Goal: Task Accomplishment & Management: Manage account settings

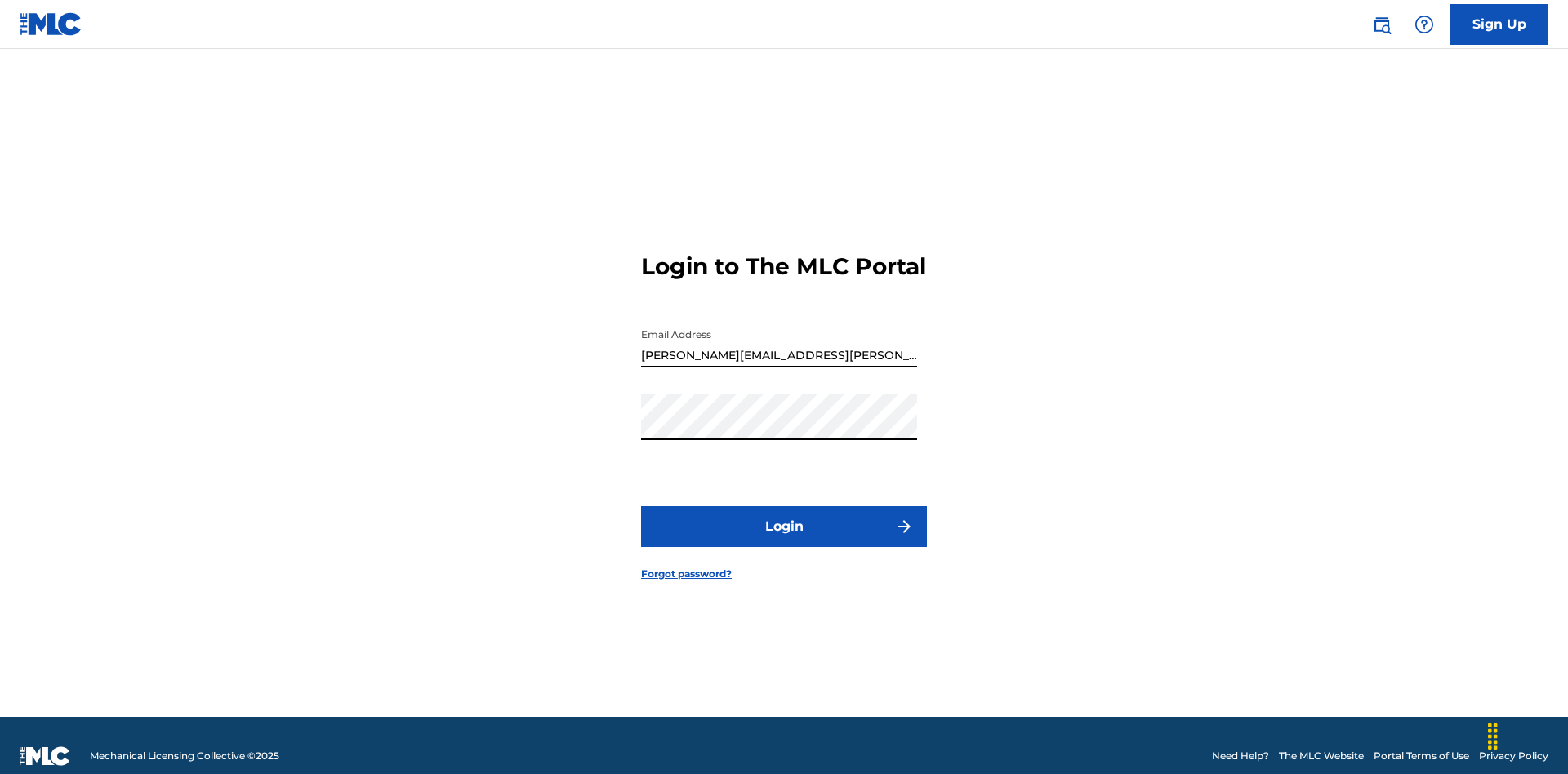
scroll to position [21, 0]
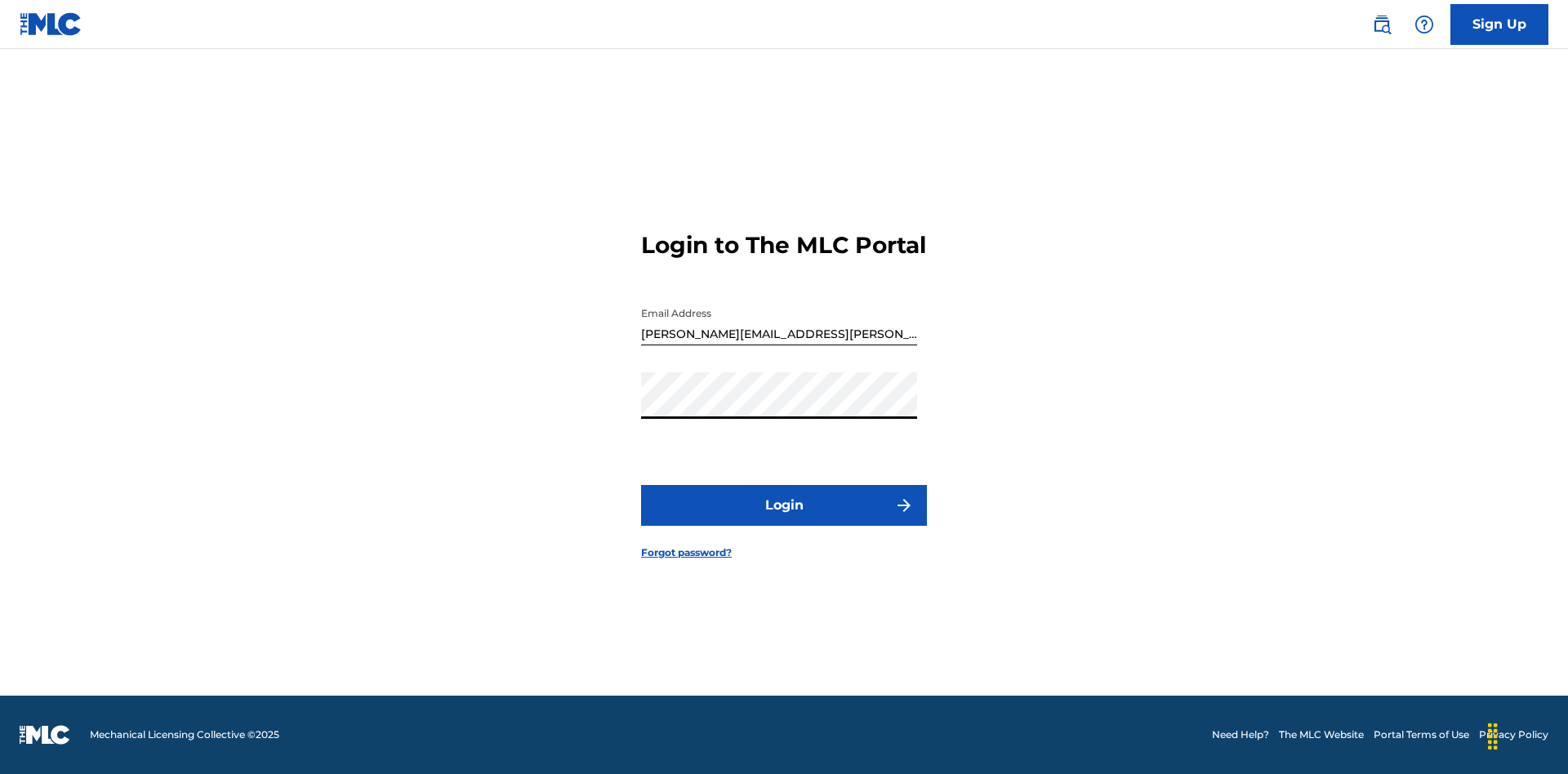
click at [784, 519] on button "Login" at bounding box center [783, 505] width 286 height 41
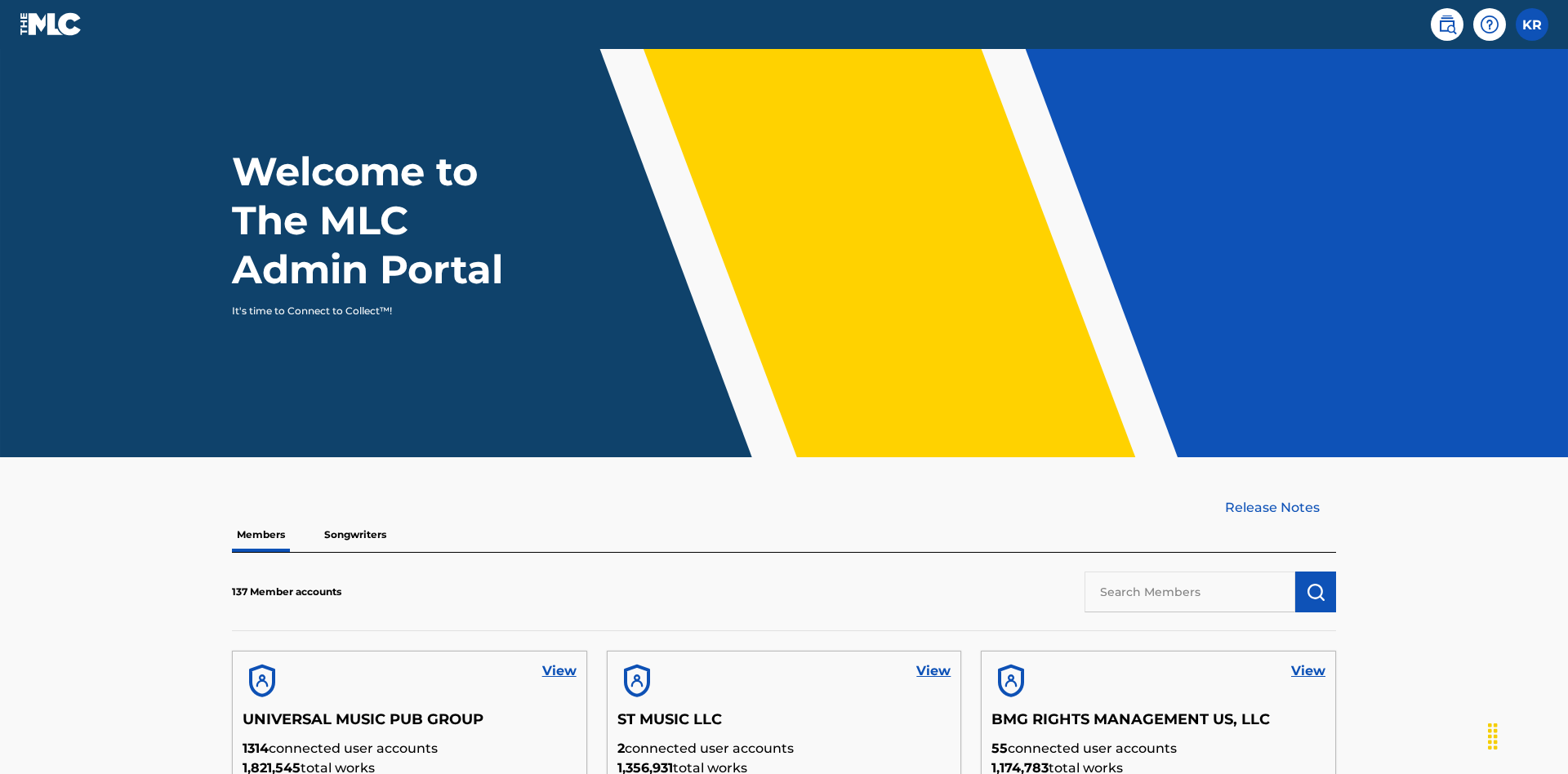
click at [1190, 571] on input "text" at bounding box center [1190, 591] width 211 height 41
click at [1315, 581] on img "submit" at bounding box center [1315, 591] width 19 height 19
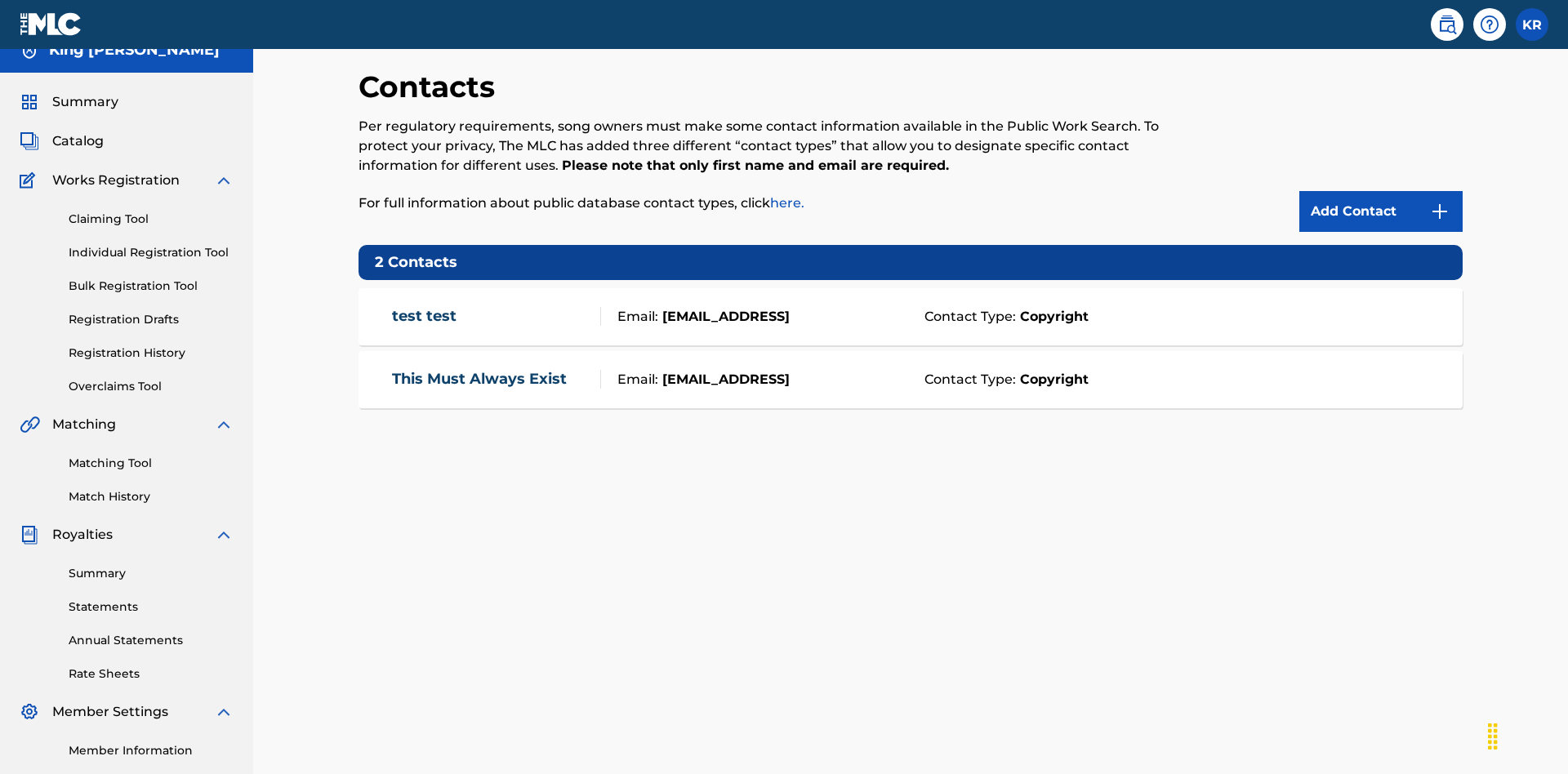
click at [1439, 201] on img at bounding box center [1439, 211] width 19 height 19
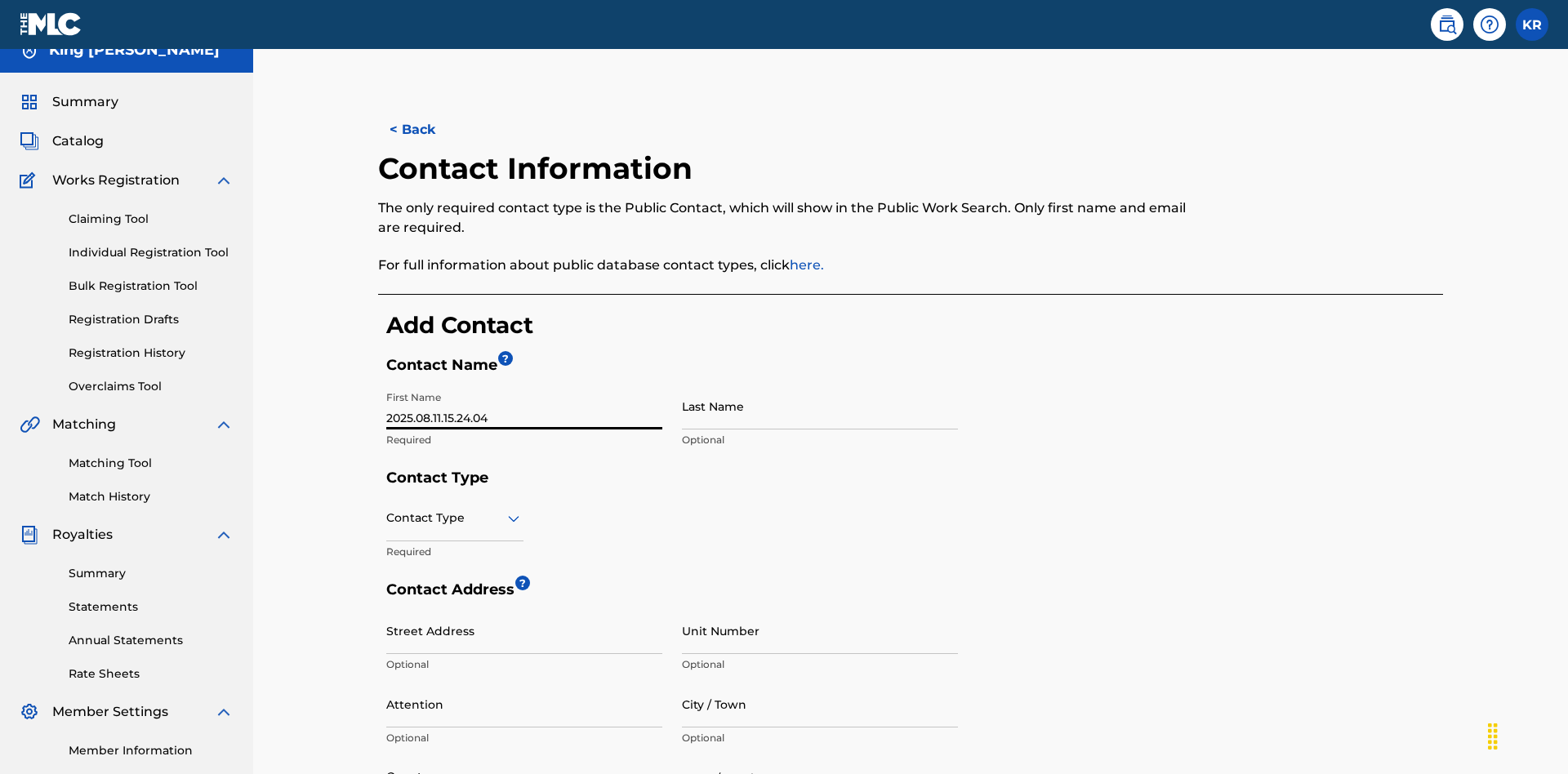
type input "2025.08.11.15.24.04"
click at [820, 383] on input "Last Name" at bounding box center [819, 406] width 276 height 46
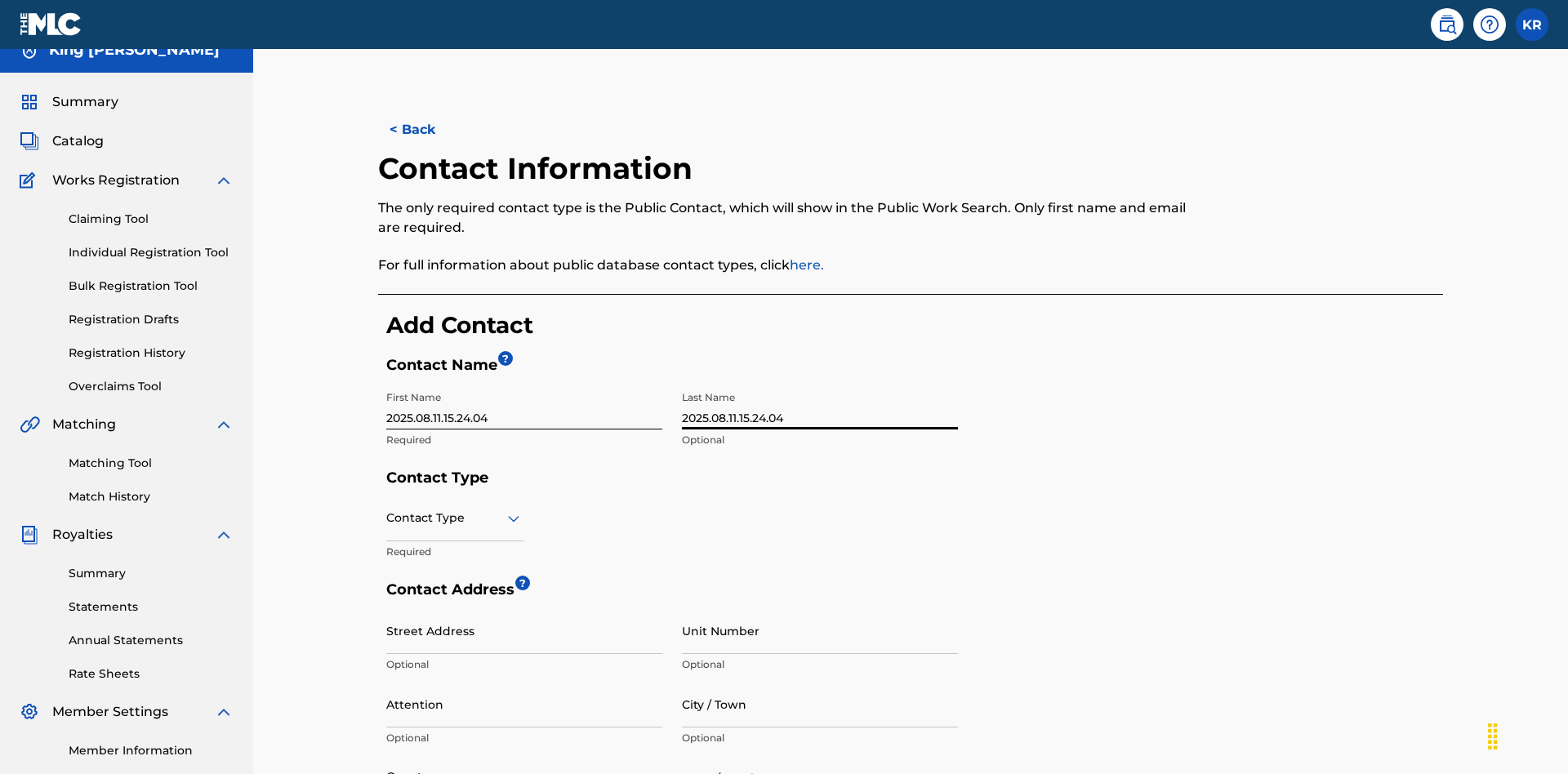
type input "2025.08.11.15.24.04"
click at [387, 509] on input "text" at bounding box center [387, 518] width 3 height 17
click at [455, 614] on div "Legal" at bounding box center [455, 633] width 136 height 37
click at [820, 680] on input "City / Town" at bounding box center [819, 703] width 276 height 46
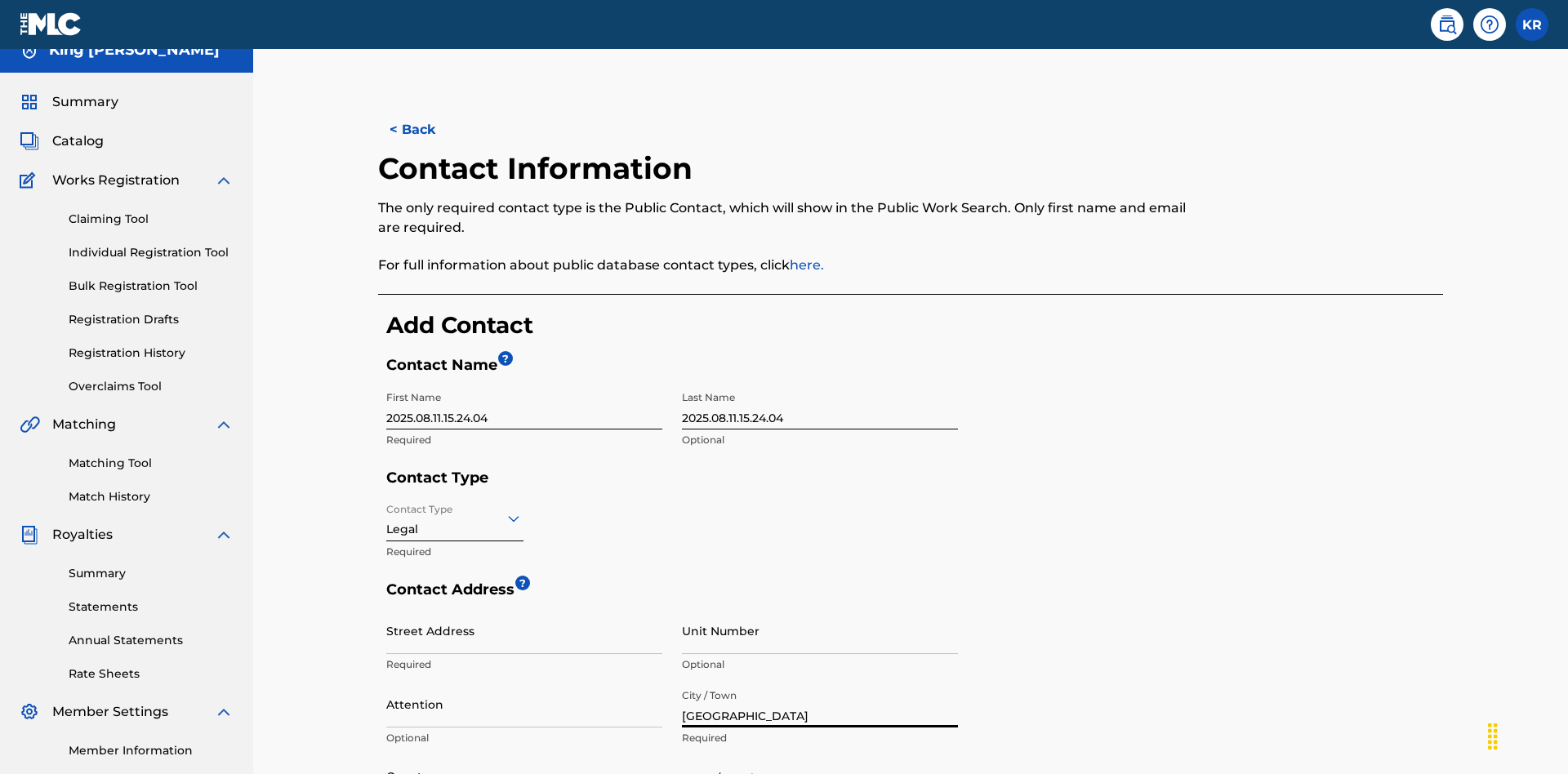
type input "[GEOGRAPHIC_DATA]"
click at [525, 608] on input "Street Address" at bounding box center [524, 631] width 276 height 46
type input "[STREET_ADDRESS]"
click at [820, 608] on input "Unit Number" at bounding box center [819, 631] width 276 height 46
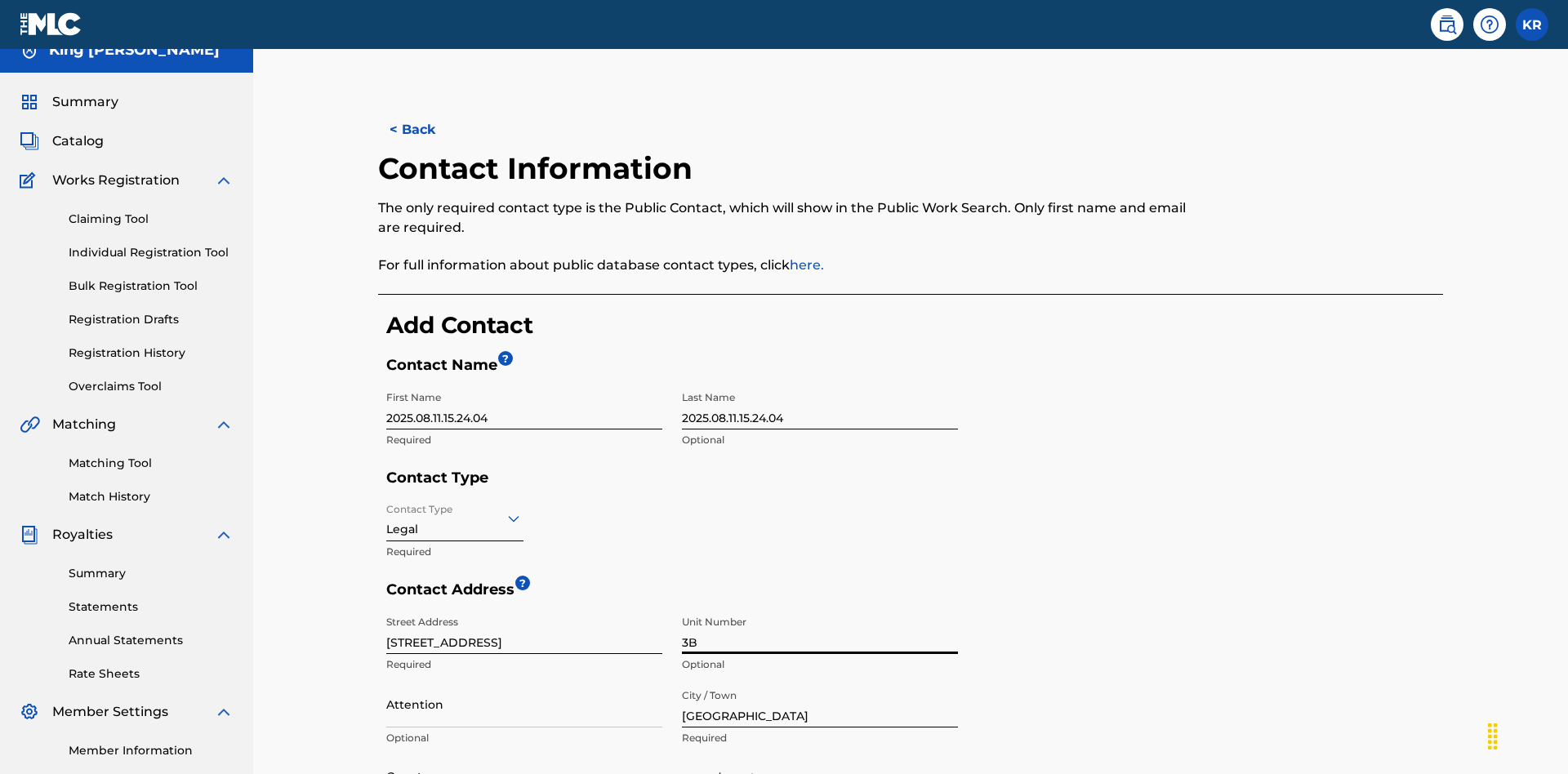
type input "3B"
click at [525, 680] on input "Attention" at bounding box center [524, 703] width 276 height 46
type input "[PERSON_NAME]"
click at [387, 768] on input "text" at bounding box center [387, 777] width 3 height 17
click at [820, 754] on input "State / Province" at bounding box center [819, 777] width 276 height 46
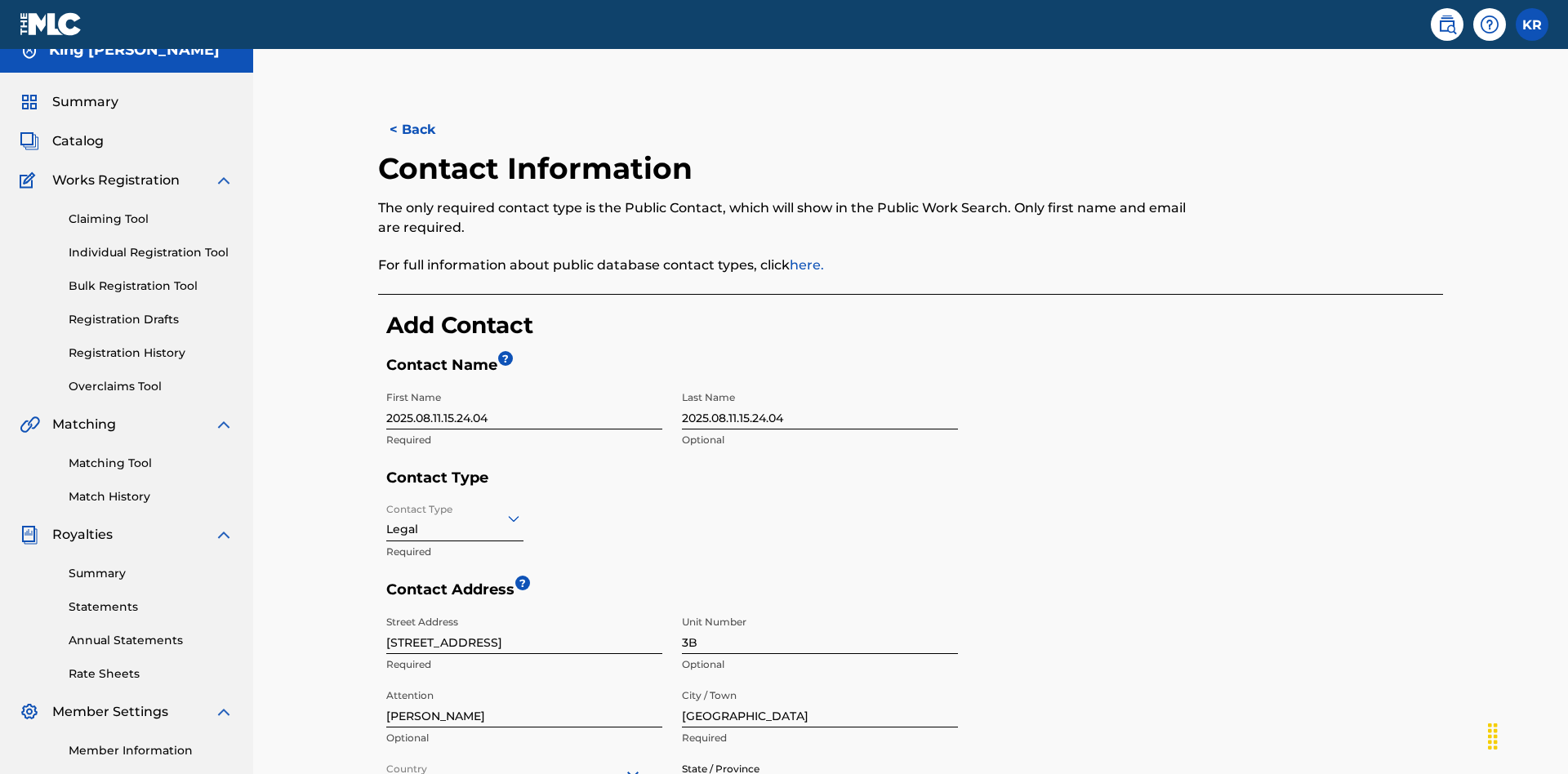
type input "Varna"
type input "V5X 2Z9"
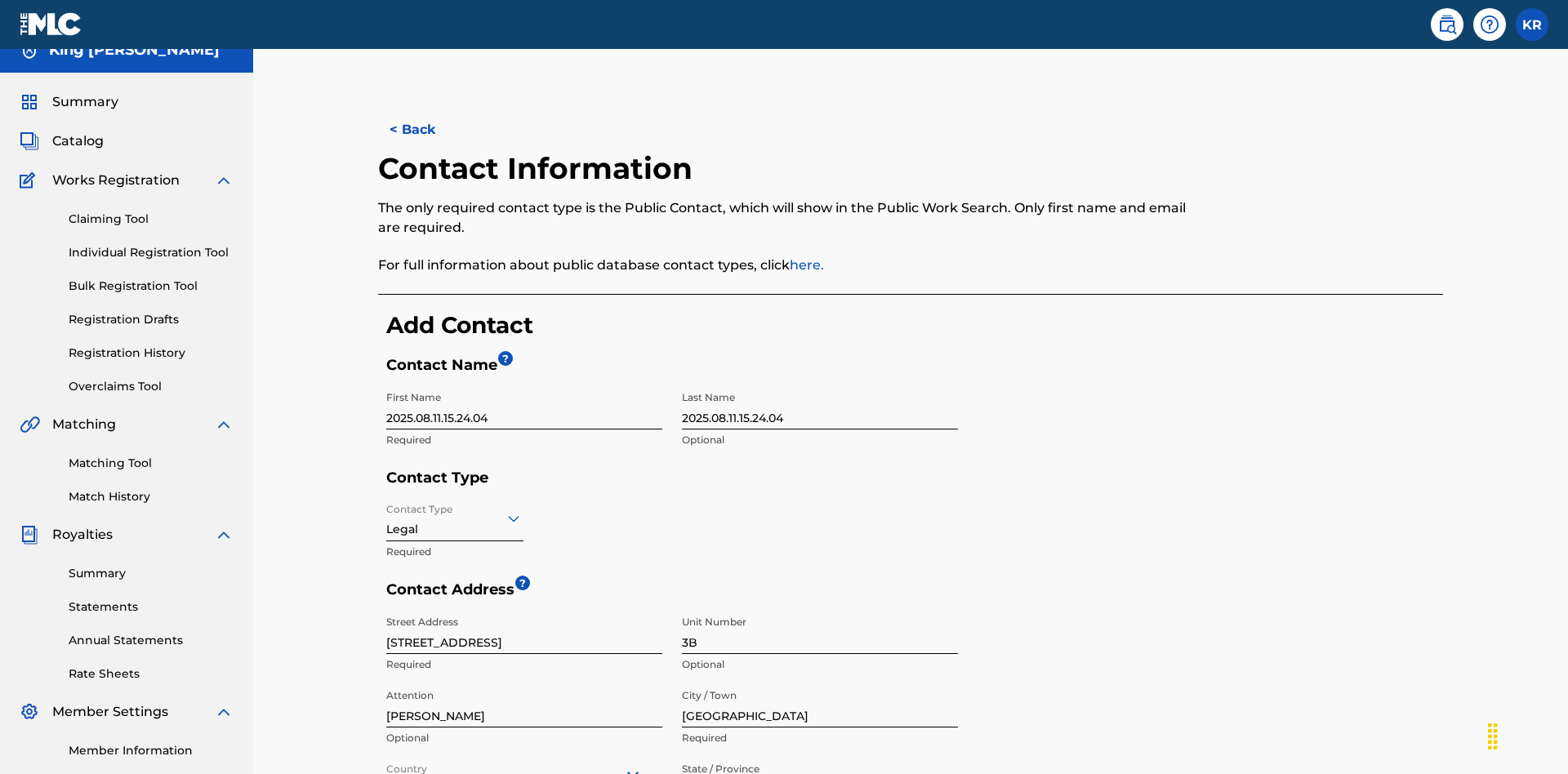
type input "202"
type input "1234567"
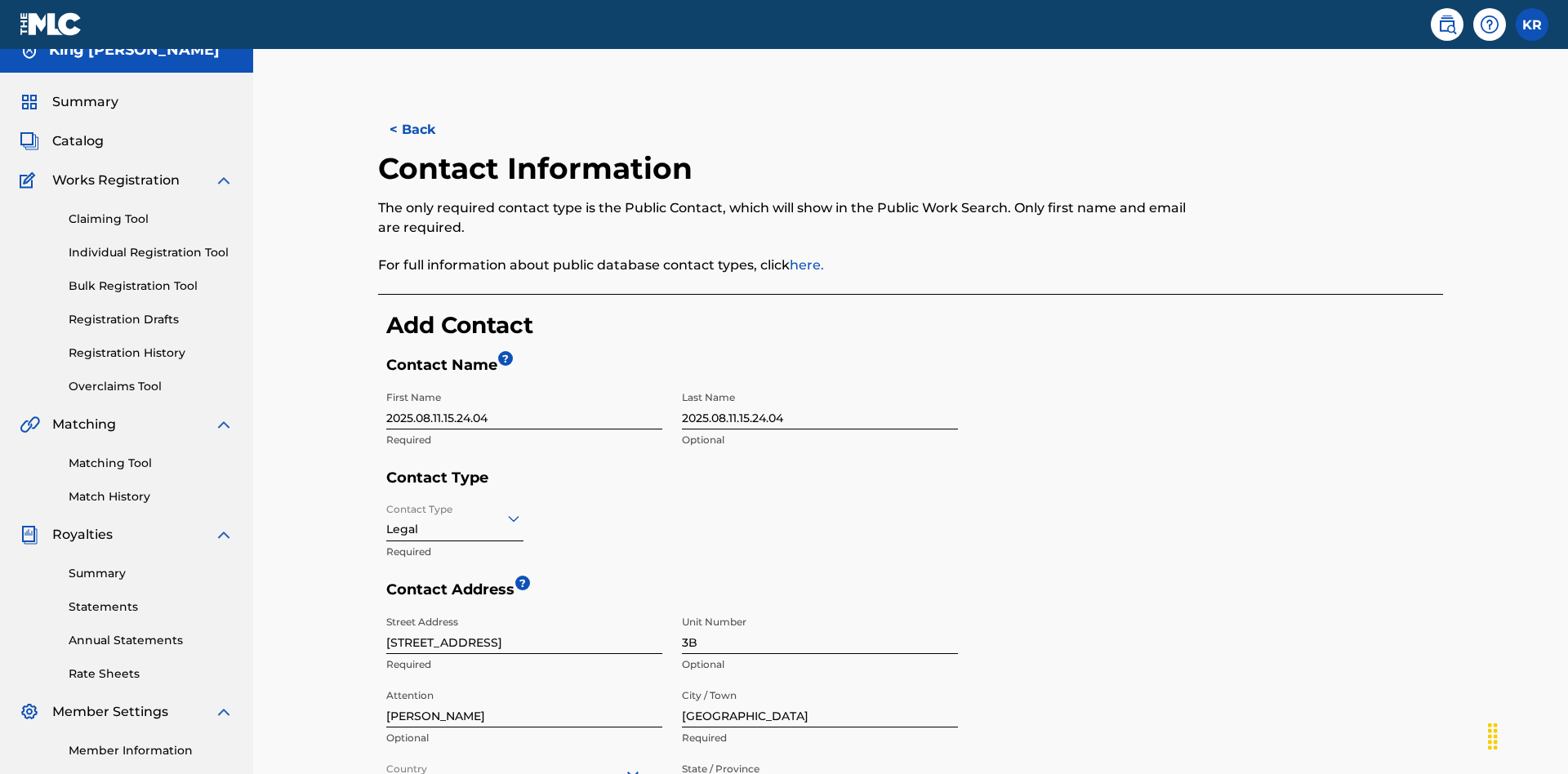
type input "[EMAIL_ADDRESS][DOMAIN_NAME]"
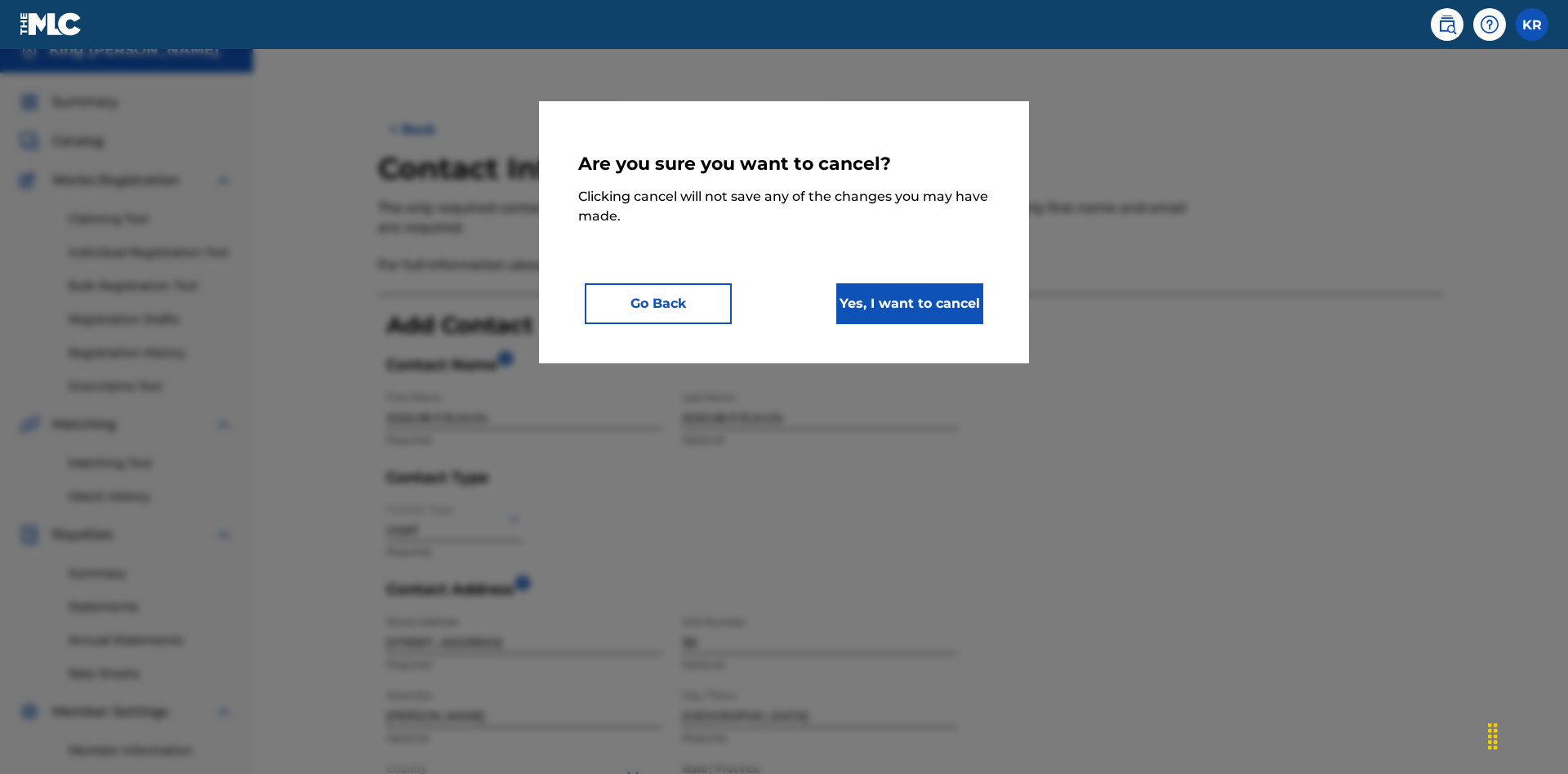
click at [910, 303] on button "Yes, I want to cancel" at bounding box center [910, 304] width 147 height 41
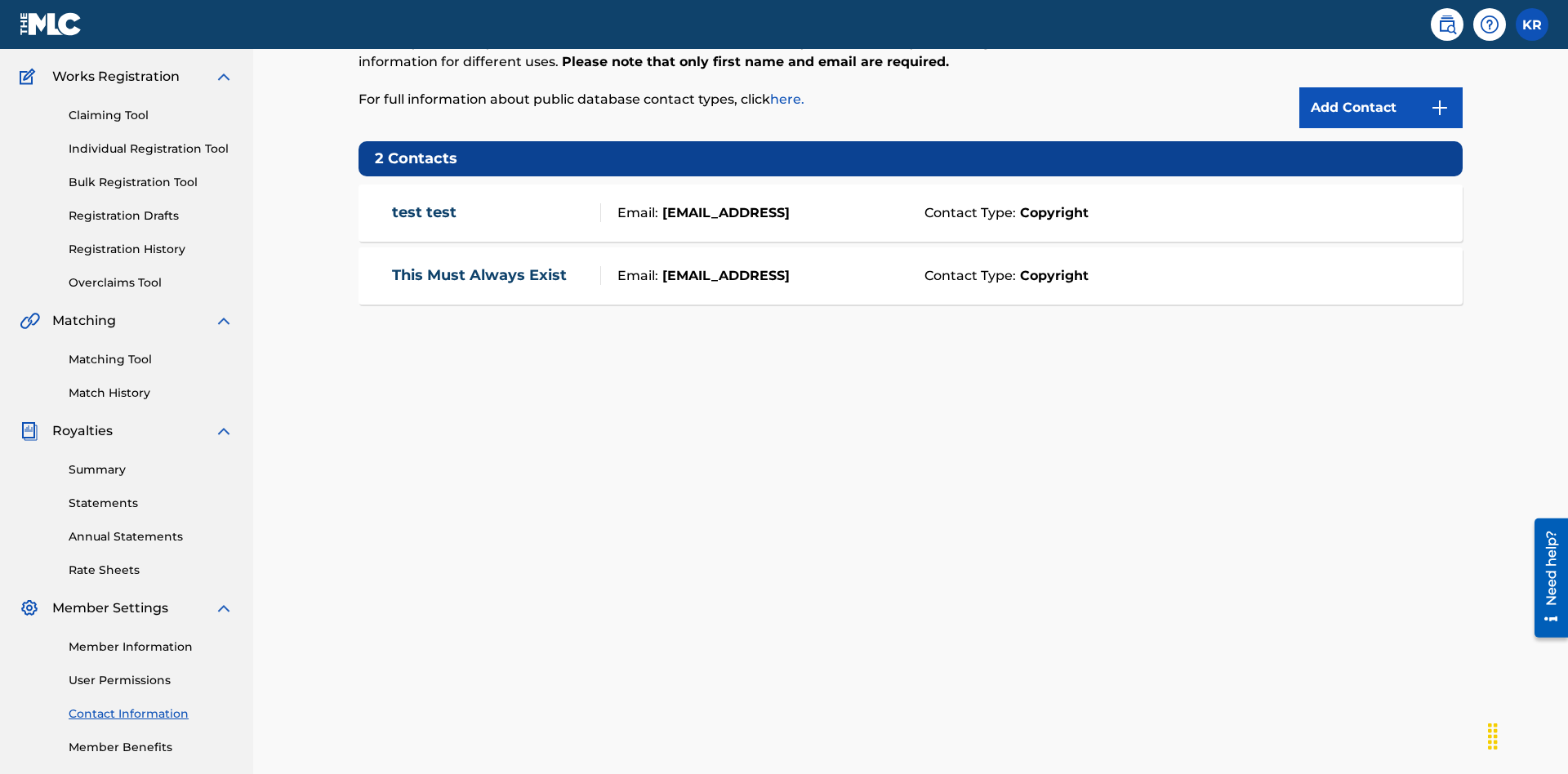
click at [911, 203] on div "Email: [EMAIL_ADDRESS]" at bounding box center [758, 213] width 315 height 19
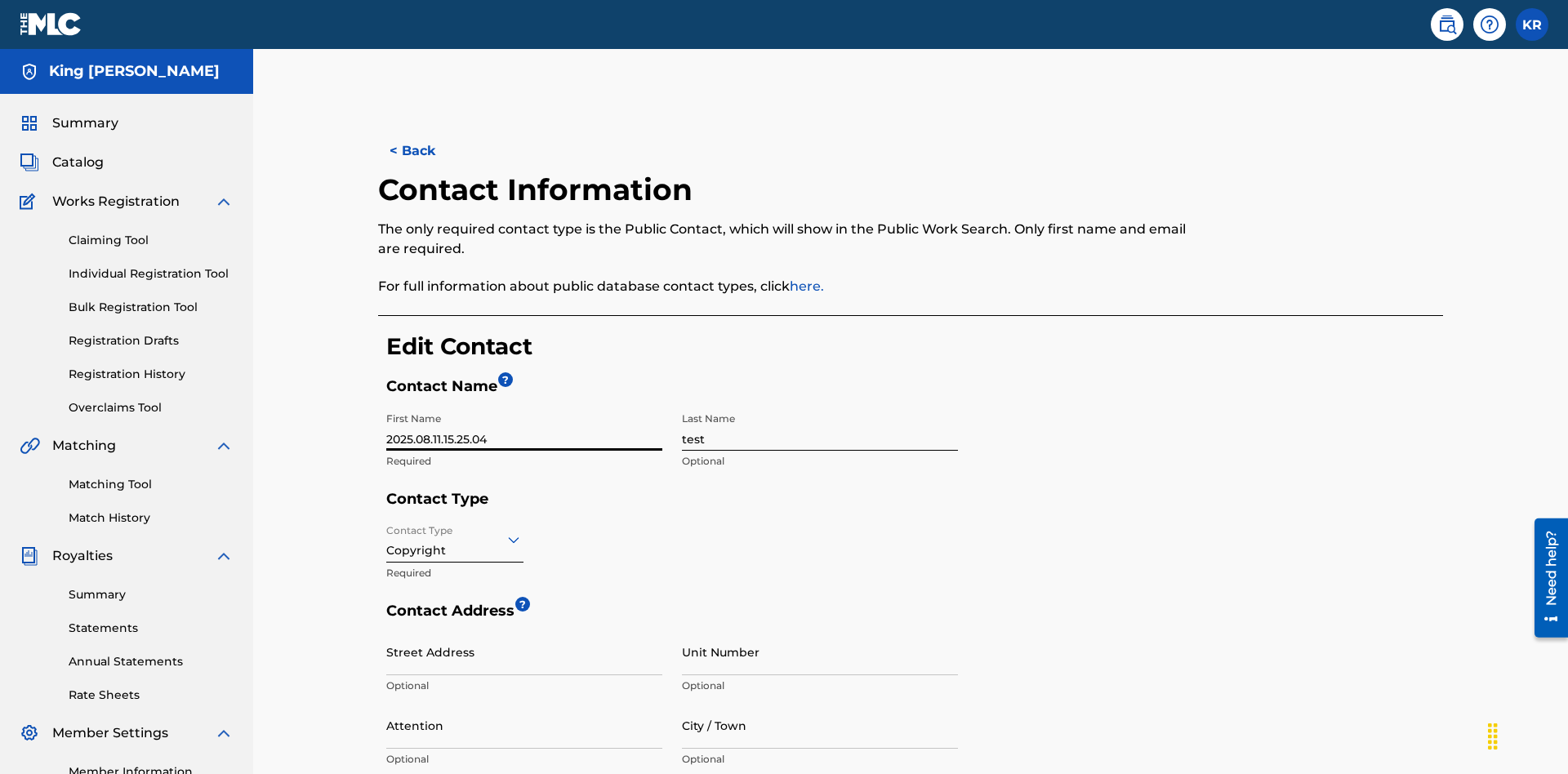
type input "2025.08.11.15.25.04"
click at [820, 404] on input "test" at bounding box center [819, 428] width 276 height 46
type input "2025.08.11.15.25.04"
click at [387, 530] on input "Contact Type" at bounding box center [387, 539] width 3 height 17
click at [455, 636] on div "Legal" at bounding box center [455, 654] width 136 height 37
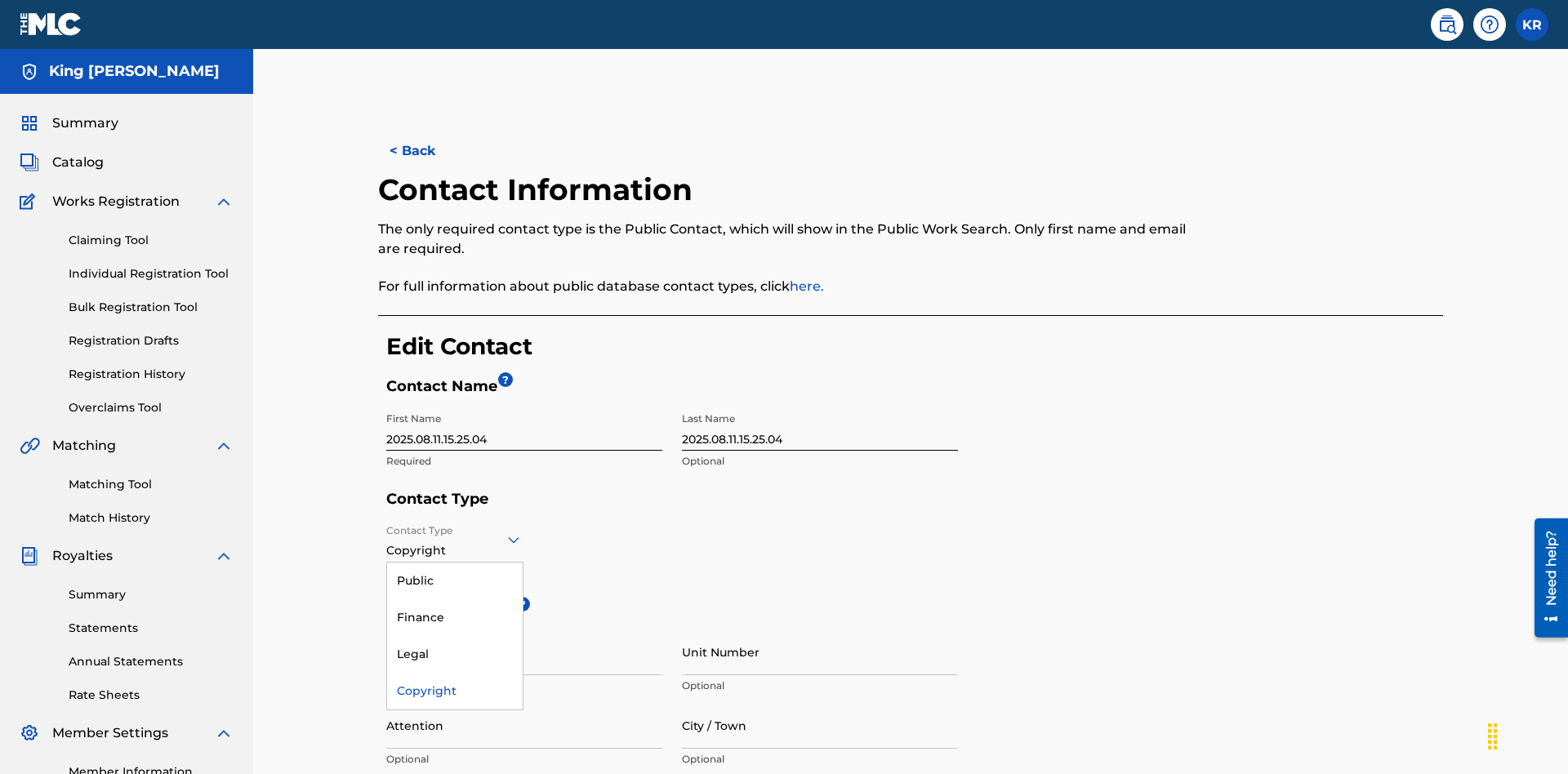
click at [820, 701] on input "City / Town" at bounding box center [819, 725] width 276 height 46
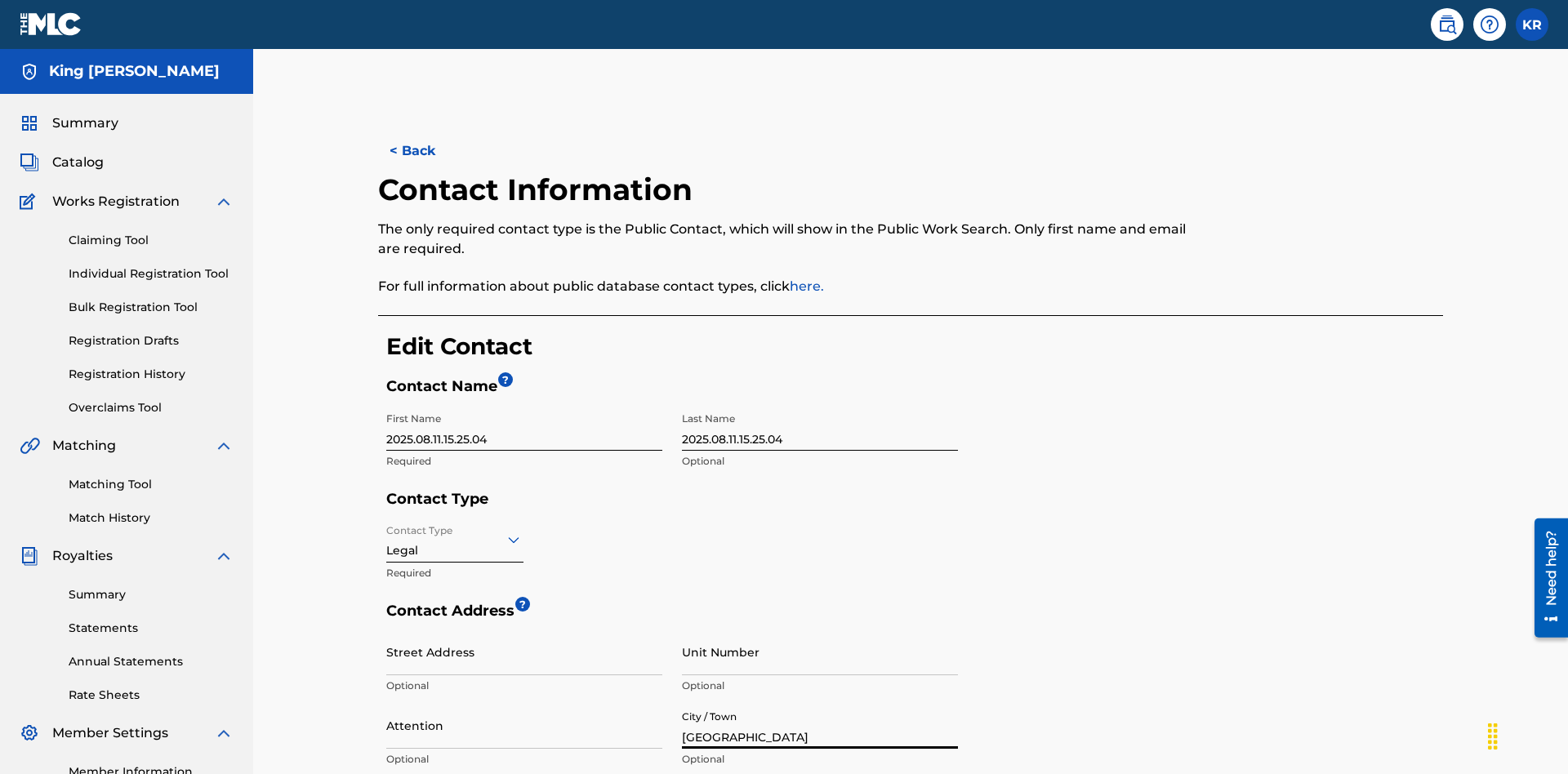
type input "[GEOGRAPHIC_DATA]"
click at [525, 628] on input "Street Address" at bounding box center [524, 651] width 276 height 46
type input "[STREET_ADDRESS]"
click at [820, 628] on input "Unit Number" at bounding box center [819, 651] width 276 height 46
type input "77"
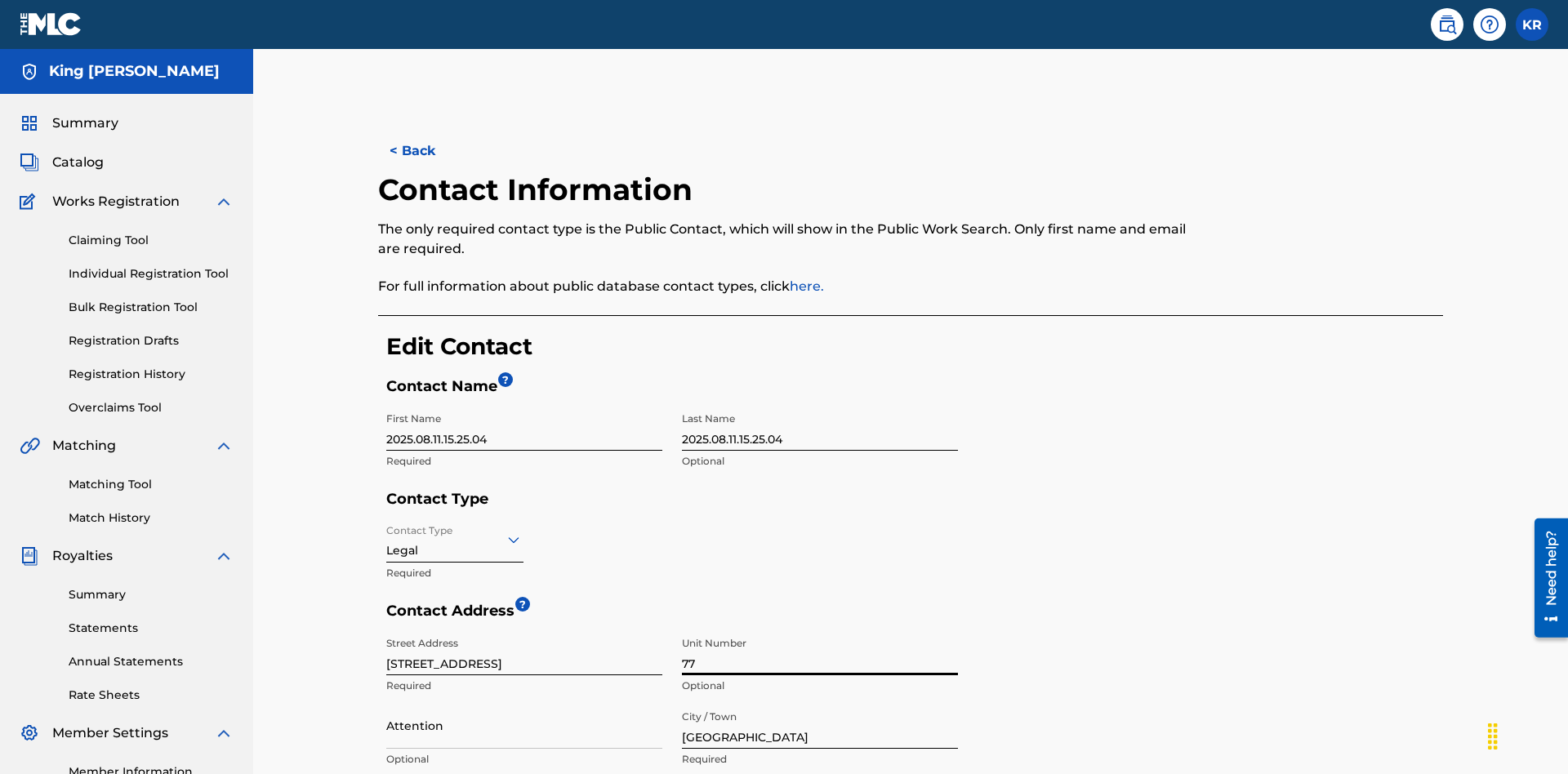
click at [525, 701] on input "Attention" at bounding box center [524, 725] width 276 height 46
type input "[PERSON_NAME]"
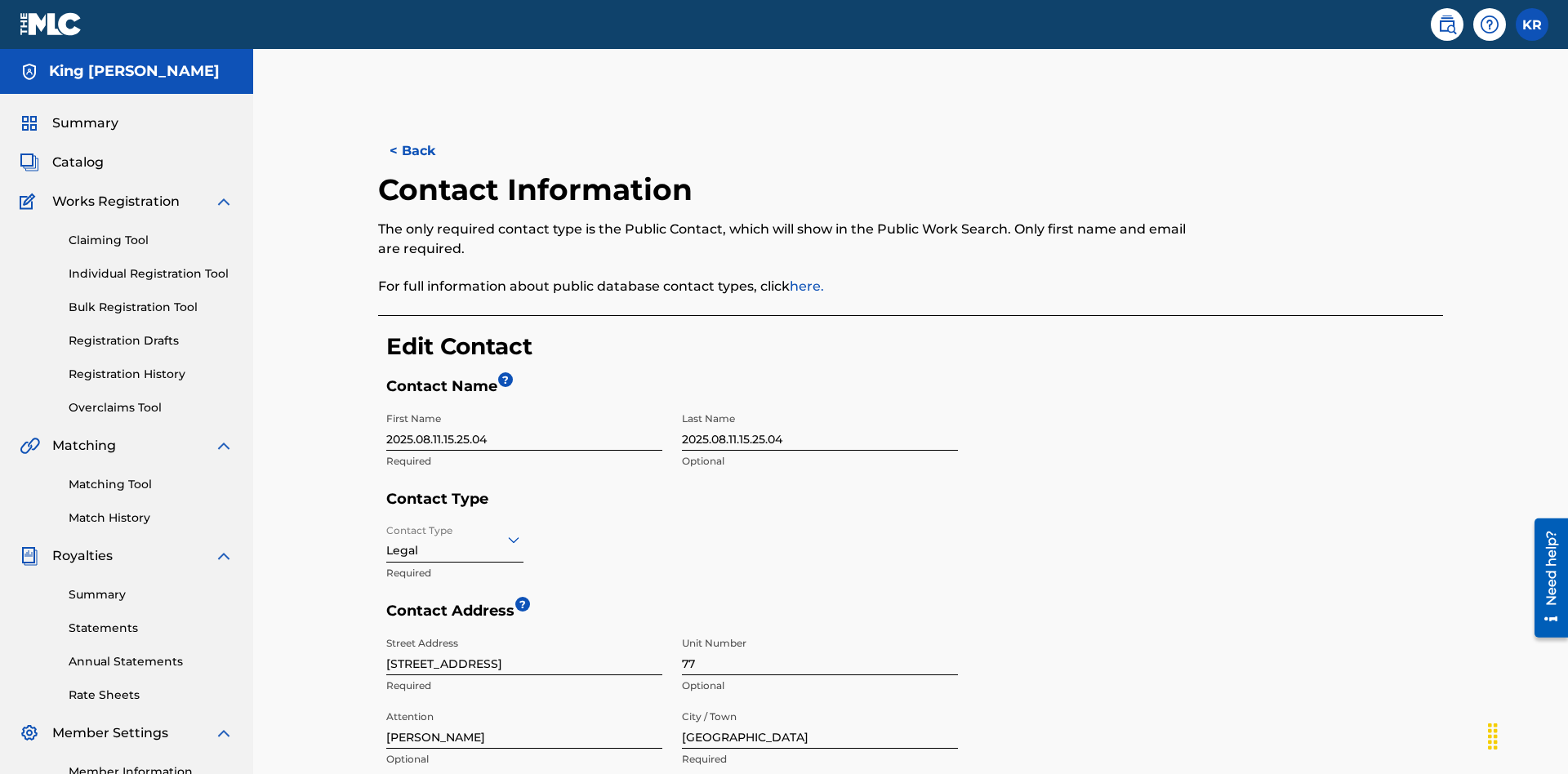
type input "[GEOGRAPHIC_DATA]"
type input "2060"
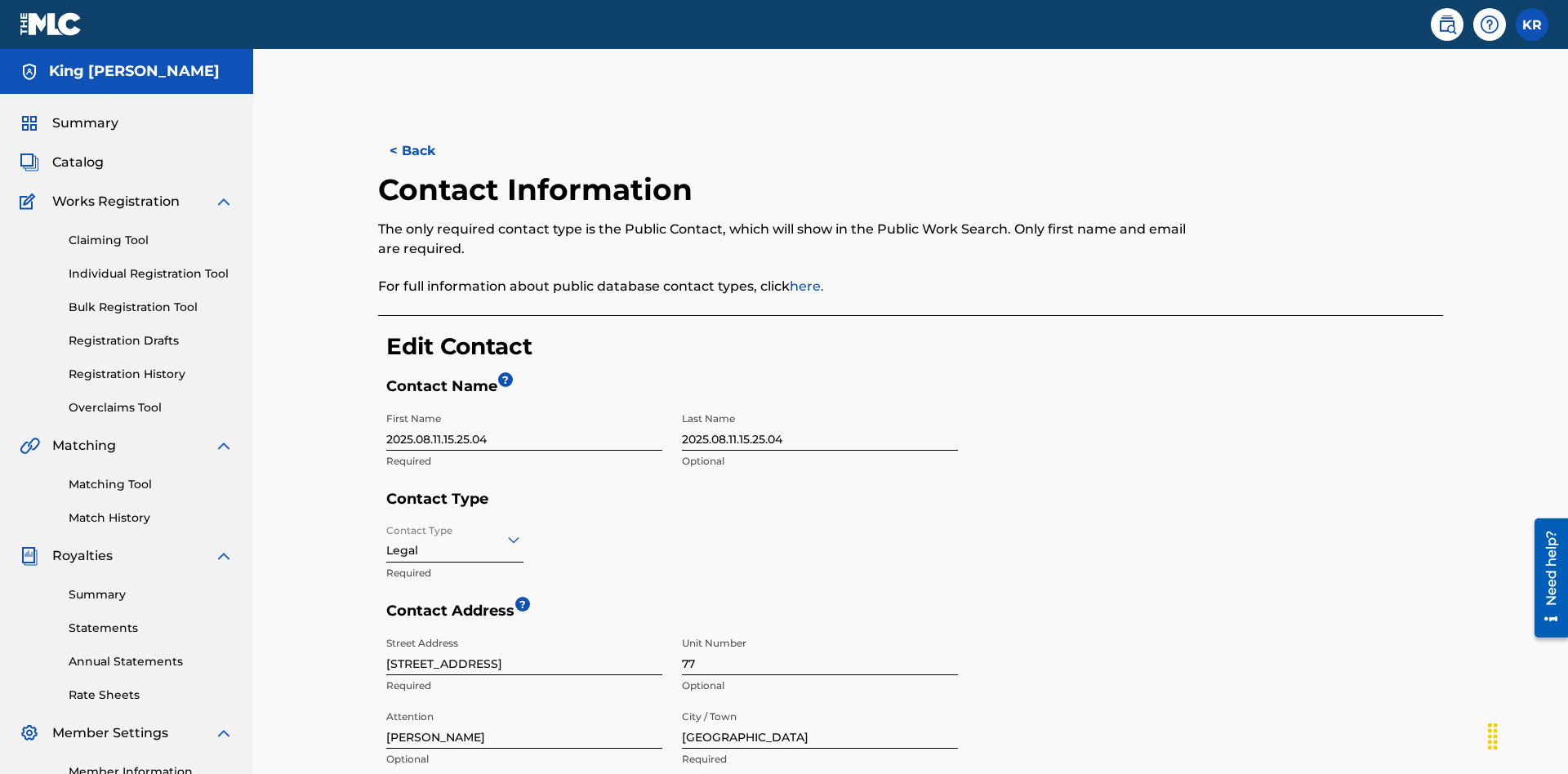
type input "293"
type input "9196900"
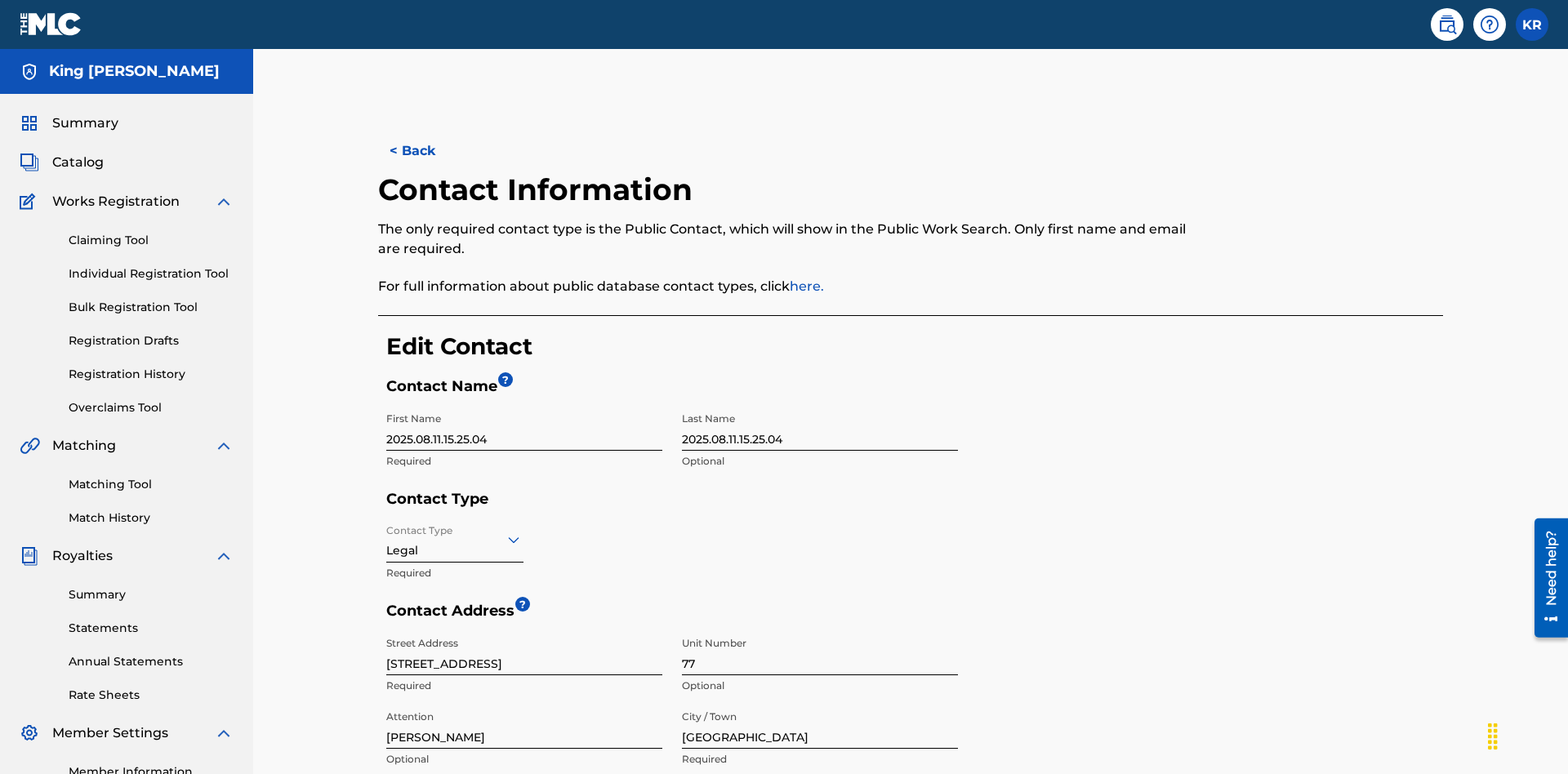
type input "[EMAIL_ADDRESS][DOMAIN_NAME]"
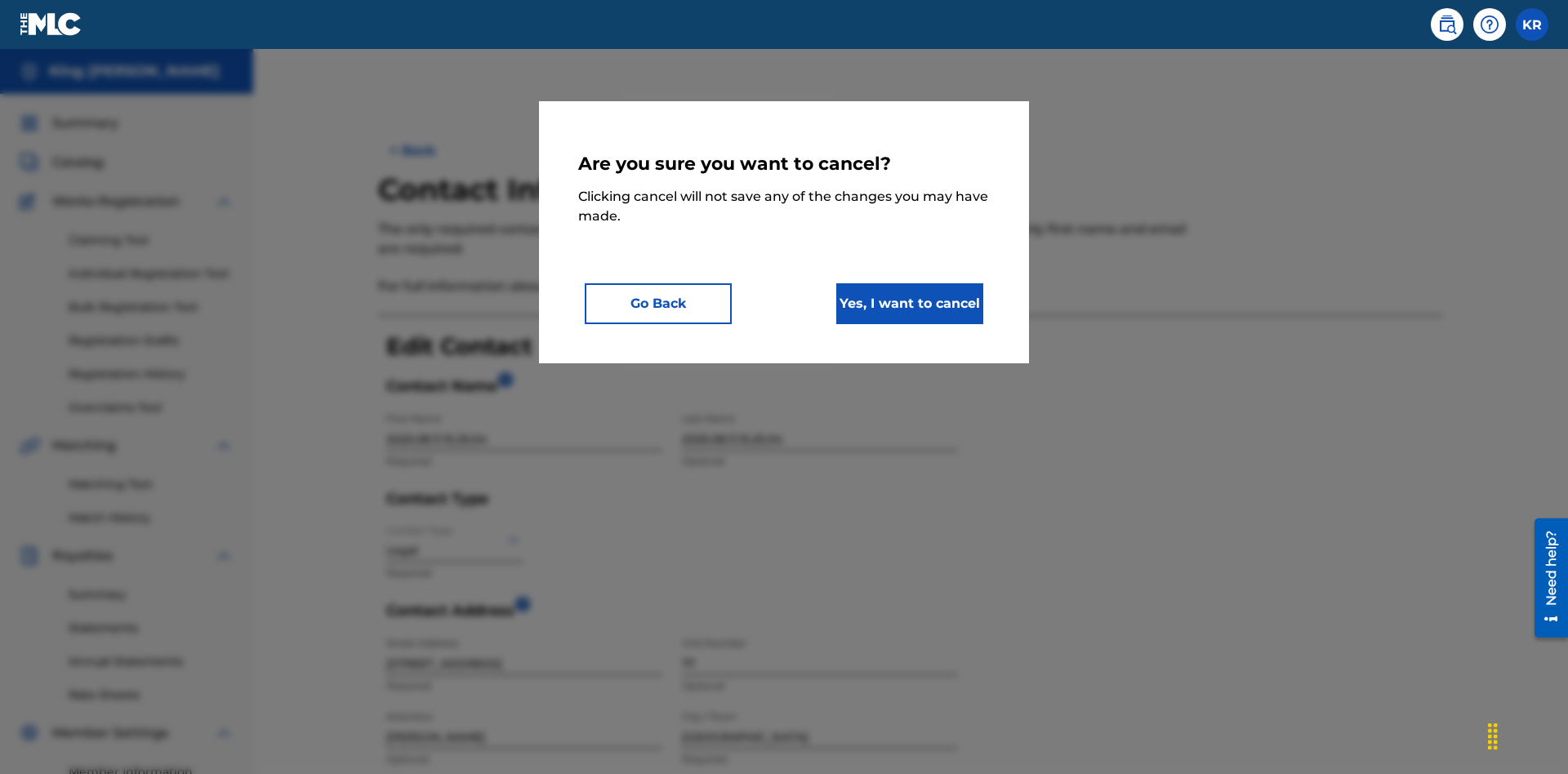
click at [910, 303] on button "Yes, I want to cancel" at bounding box center [910, 304] width 147 height 41
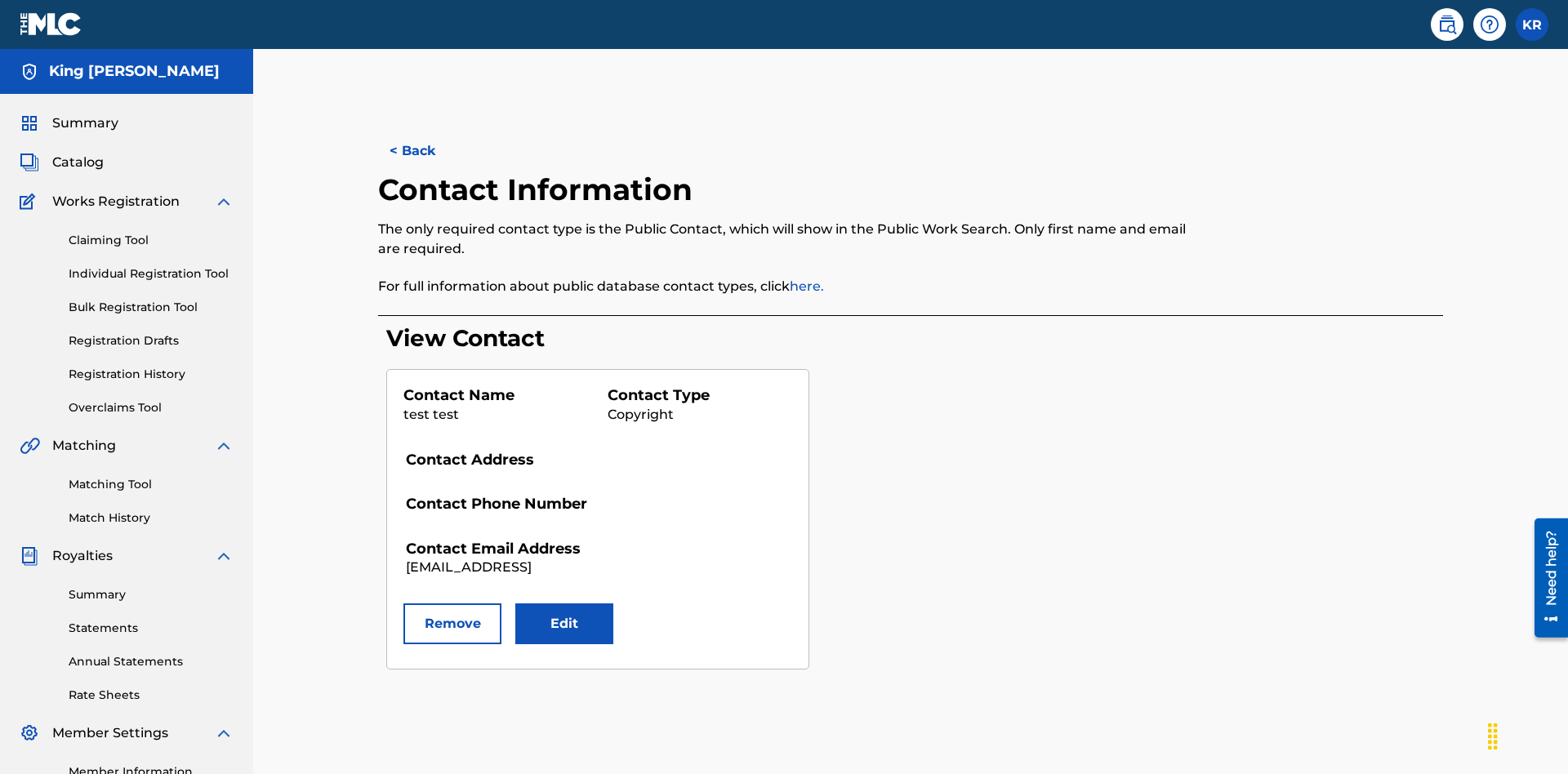
scroll to position [205, 0]
